Goal: Navigation & Orientation: Find specific page/section

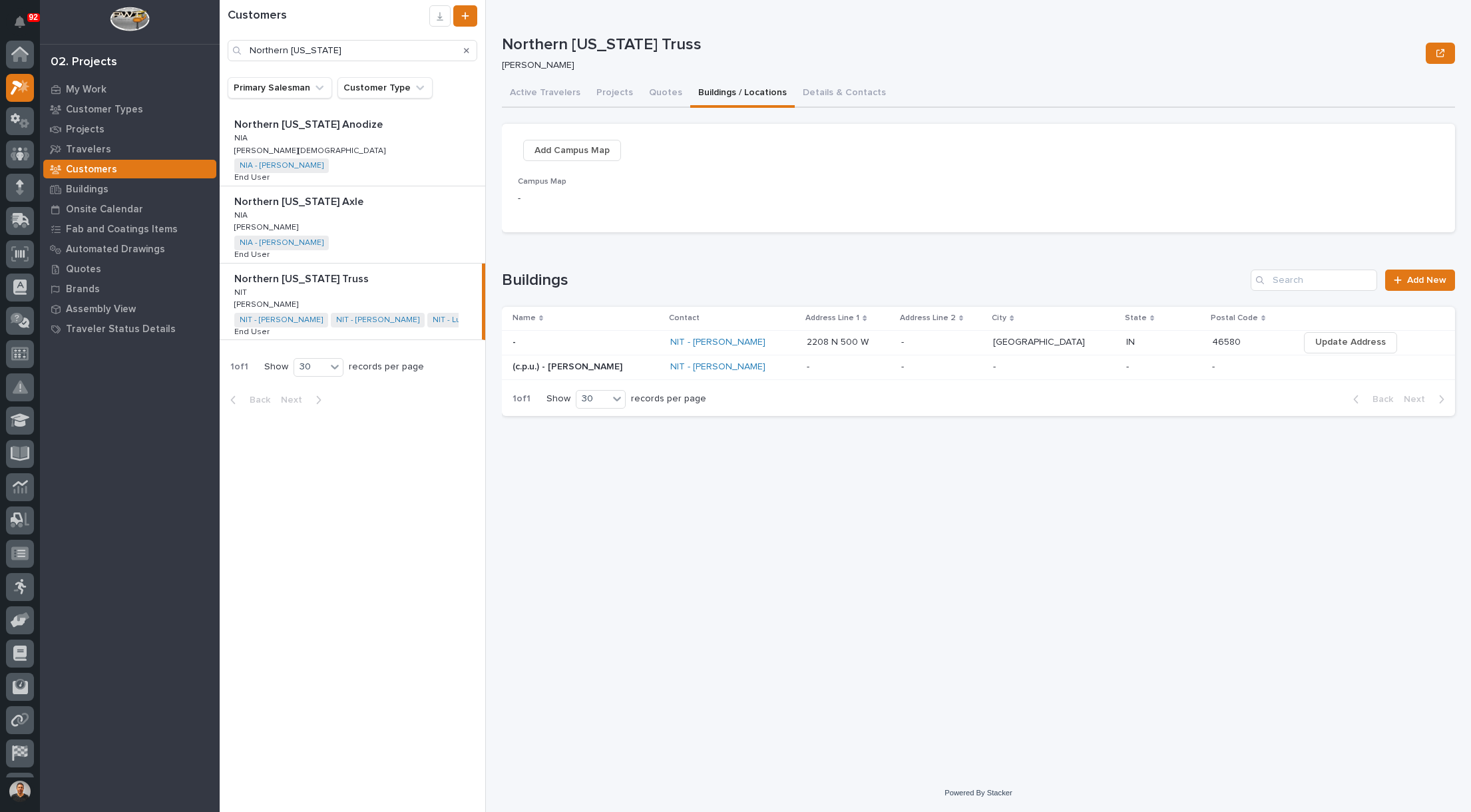
scroll to position [34, 0]
click at [17, 589] on icon at bounding box center [18, 588] width 15 height 13
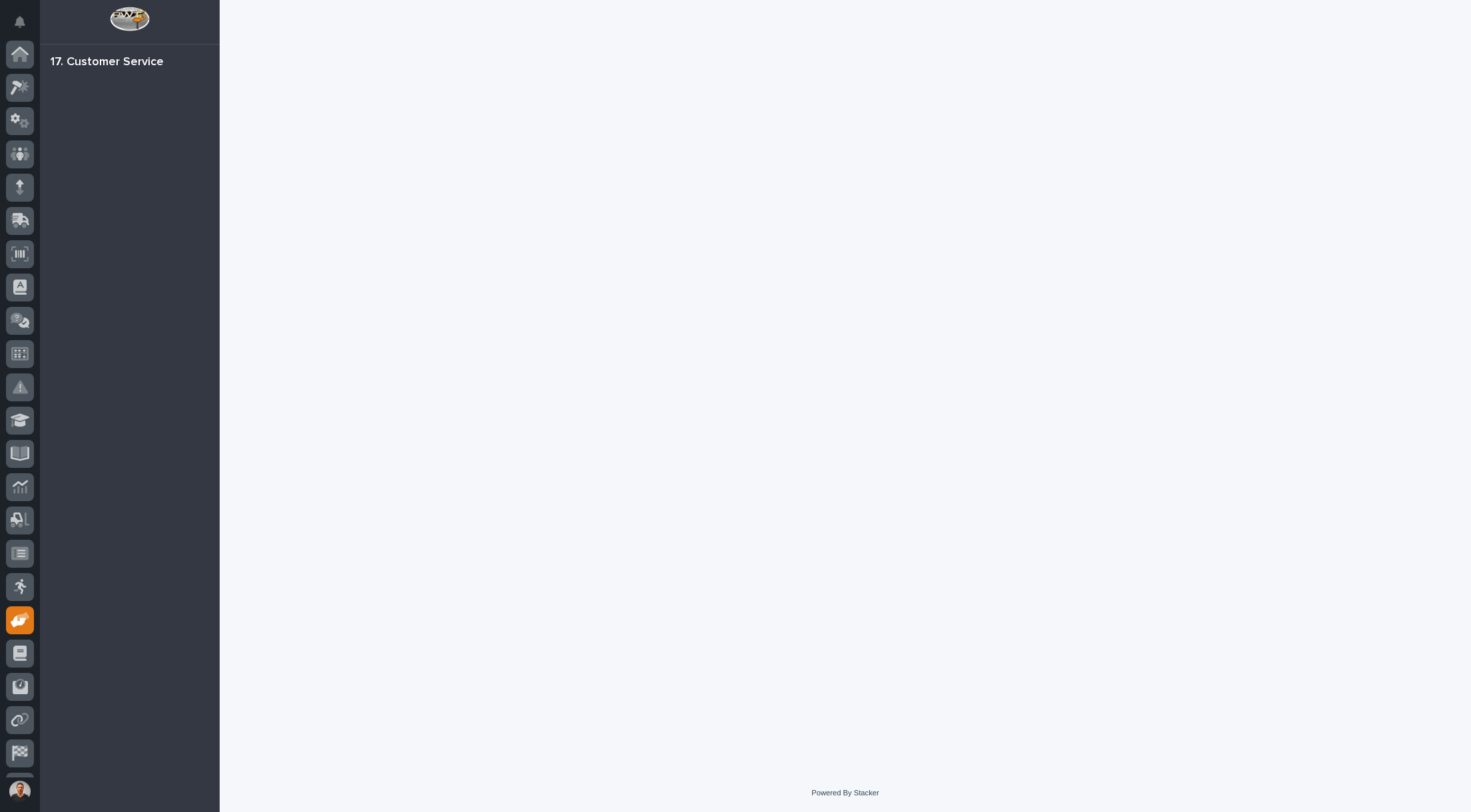
scroll to position [62, 0]
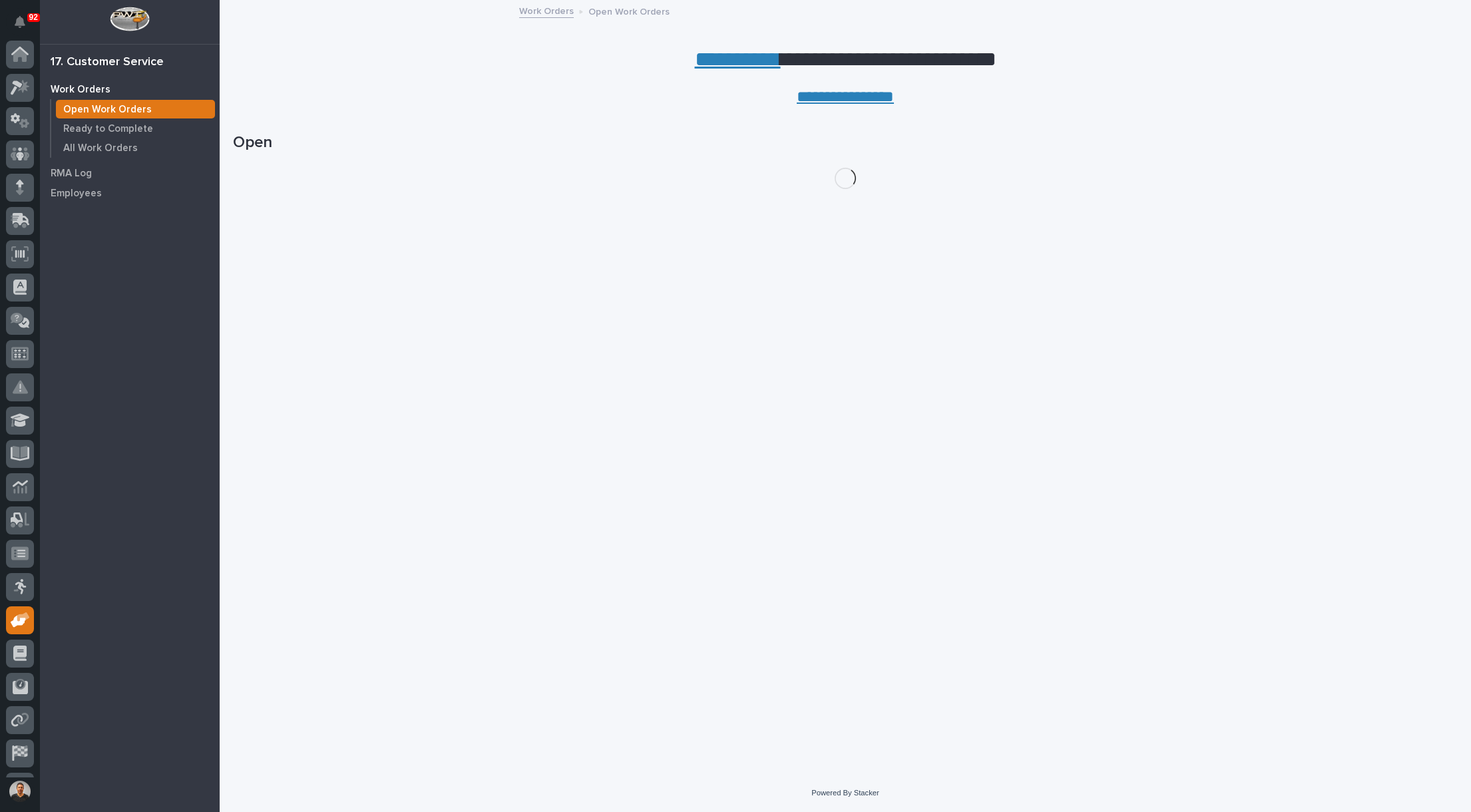
scroll to position [62, 0]
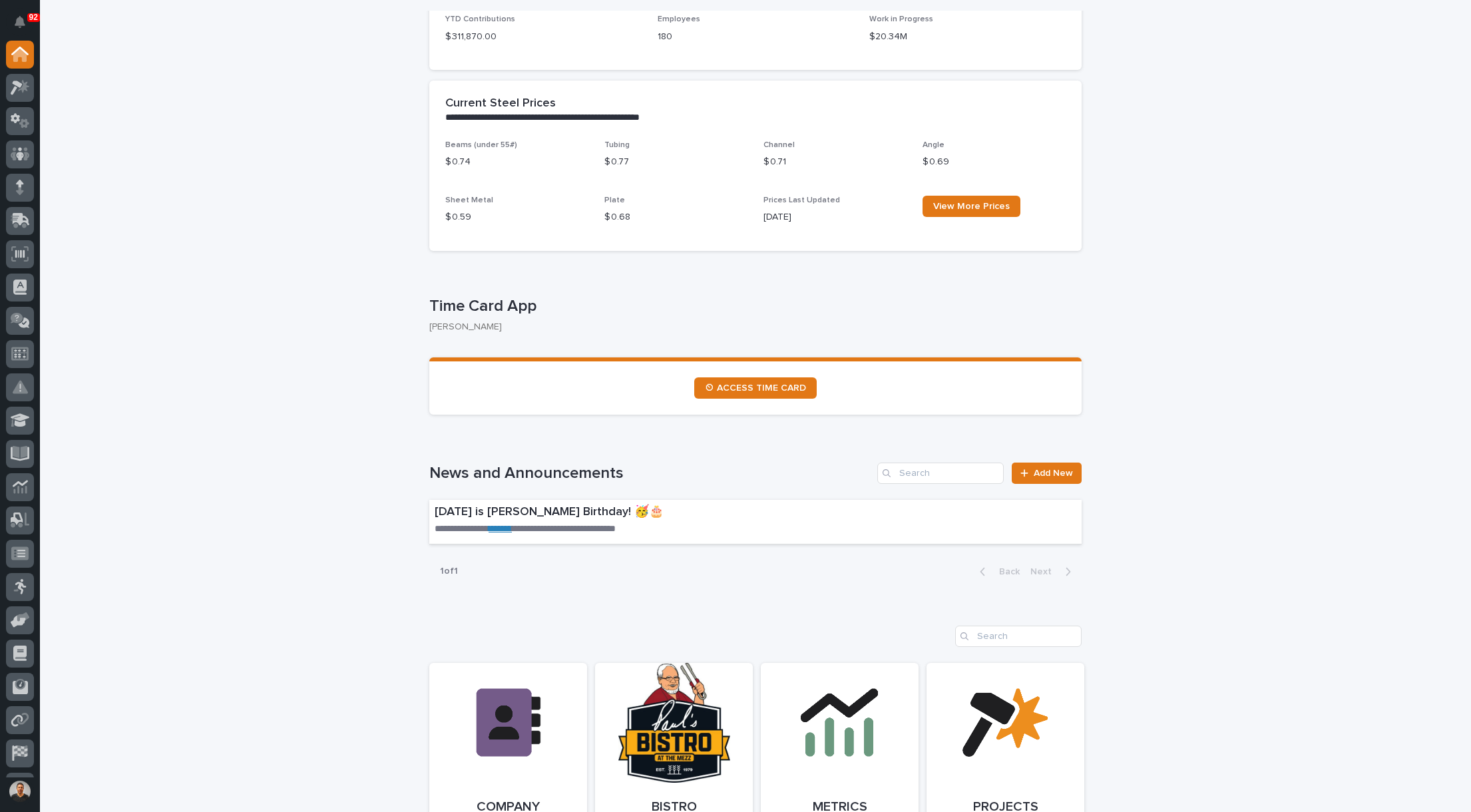
scroll to position [466, 0]
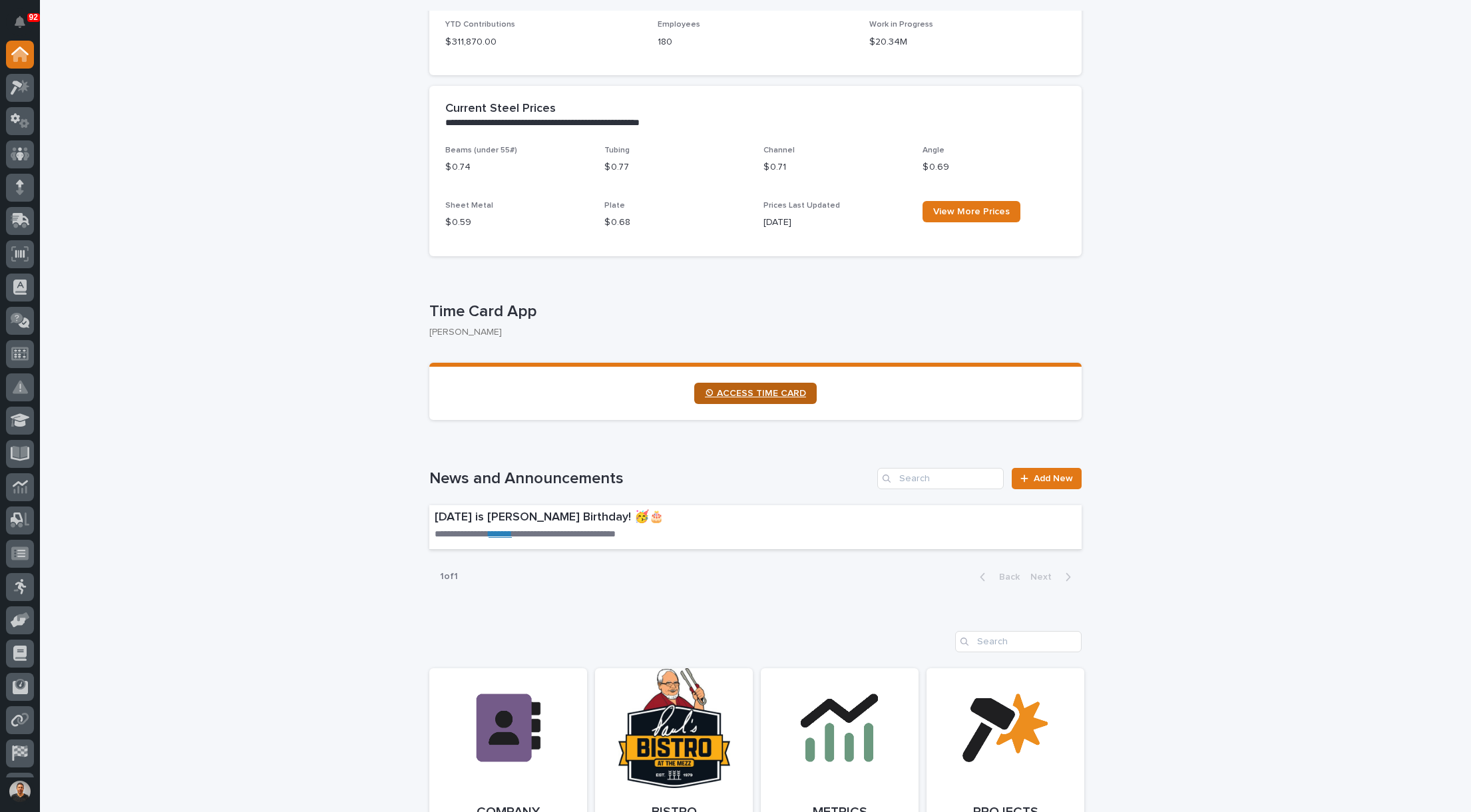
click at [748, 392] on span "⏲ ACCESS TIME CARD" at bounding box center [755, 394] width 101 height 9
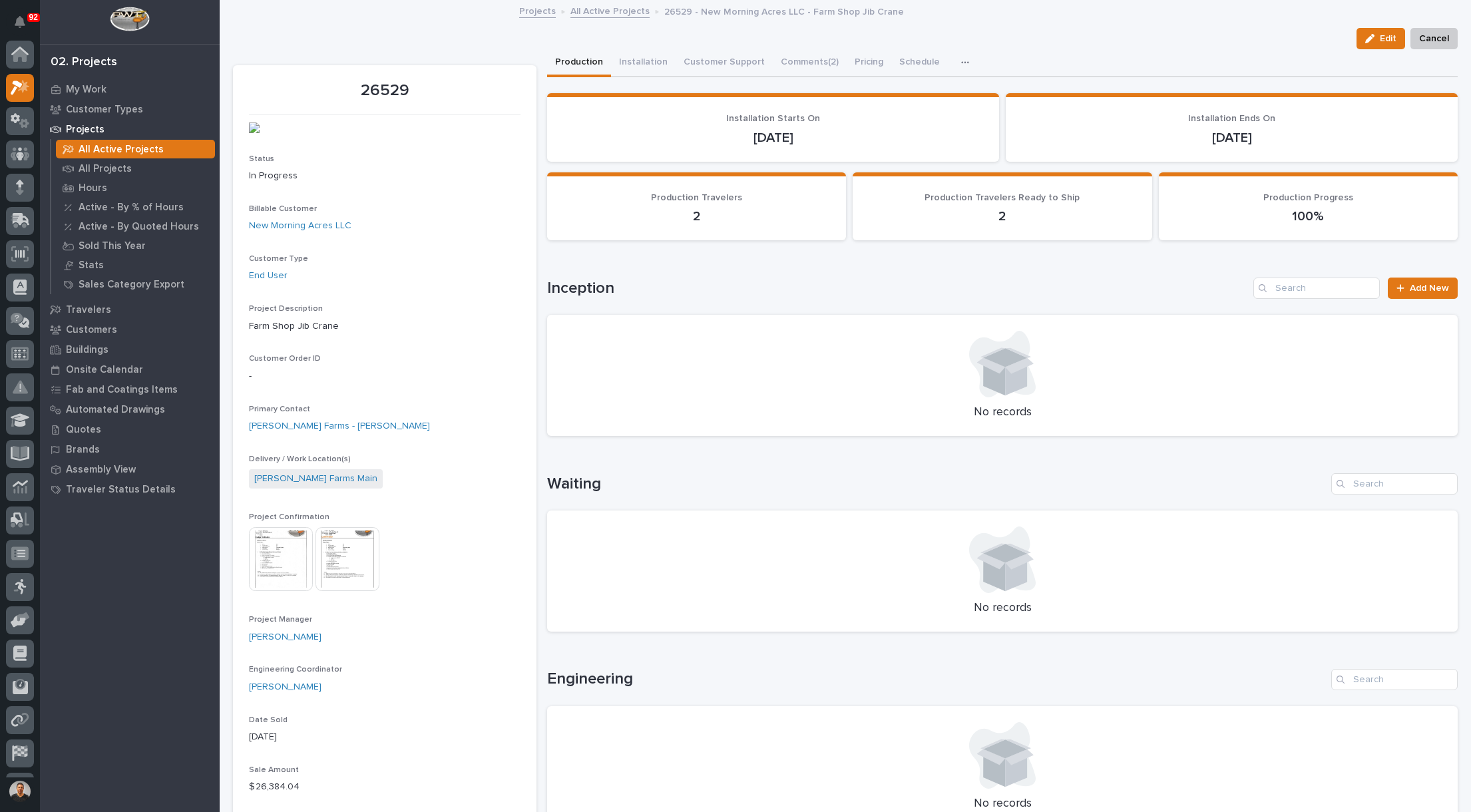
scroll to position [34, 0]
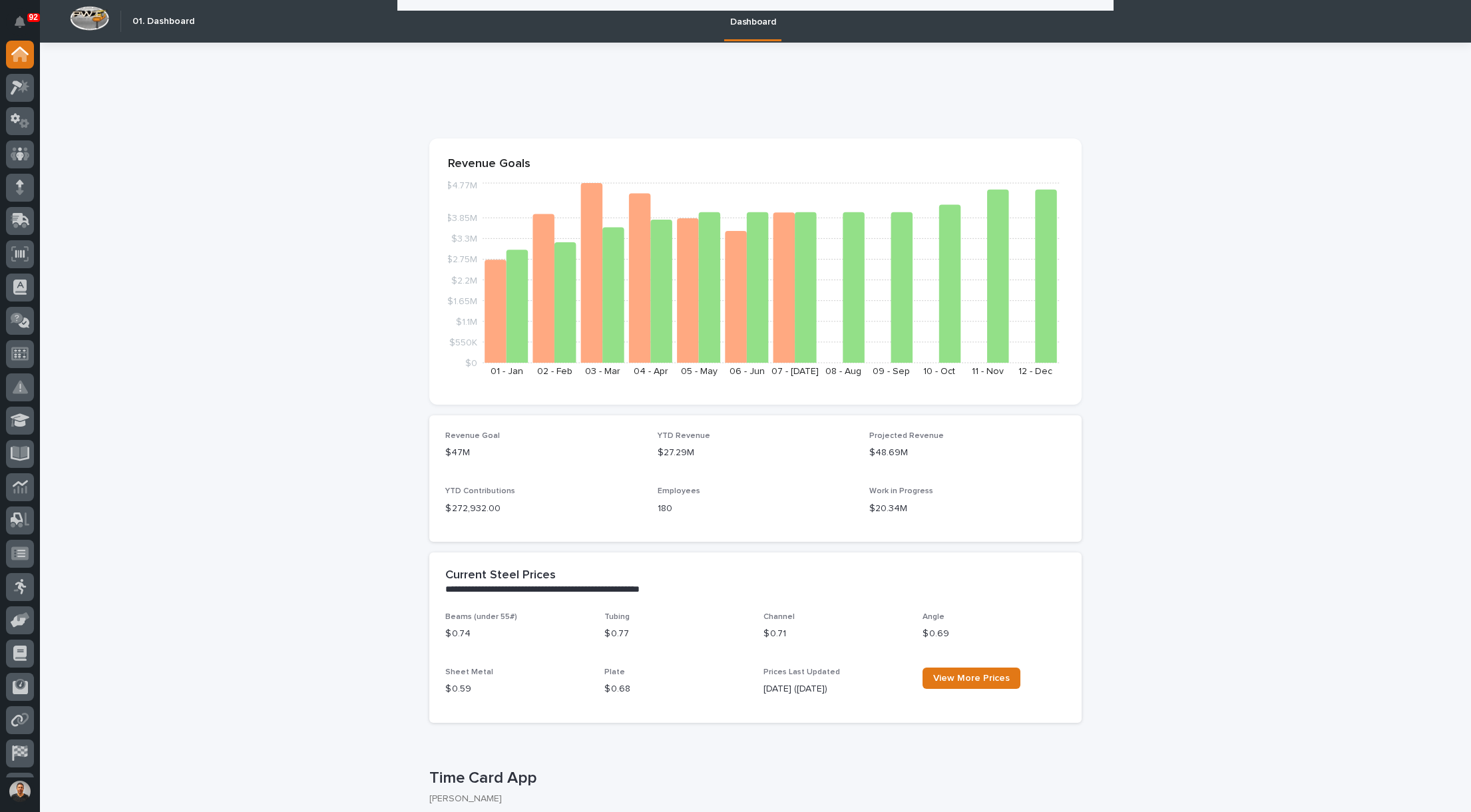
scroll to position [332, 0]
